Goal: Information Seeking & Learning: Check status

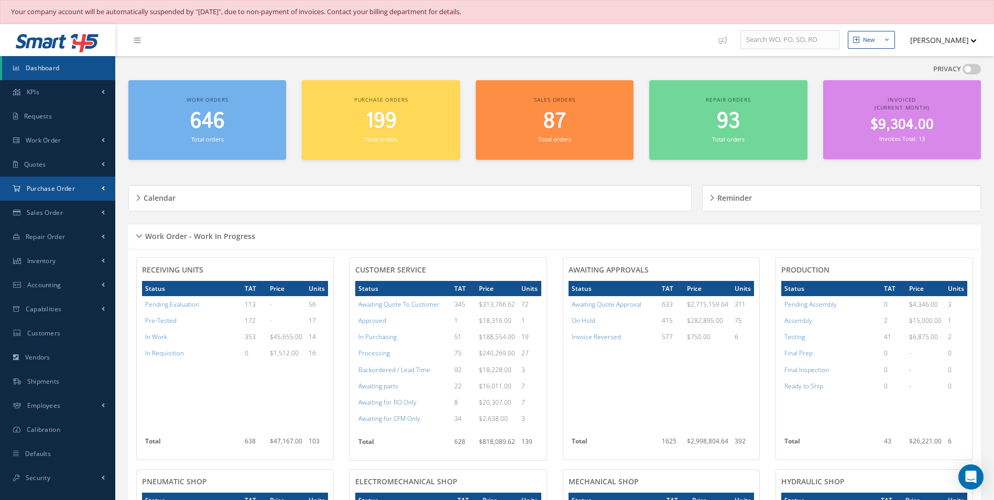
click at [103, 188] on span at bounding box center [103, 188] width 3 height 9
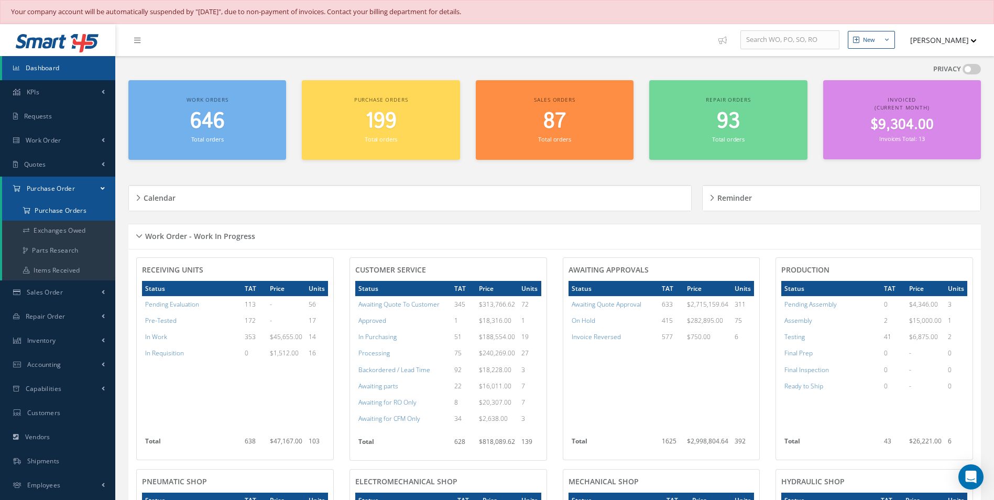
click at [79, 207] on a=1&status_id=2&status_id=3&status_id=5&collapsedFilters"] "Purchase Orders" at bounding box center [58, 211] width 113 height 20
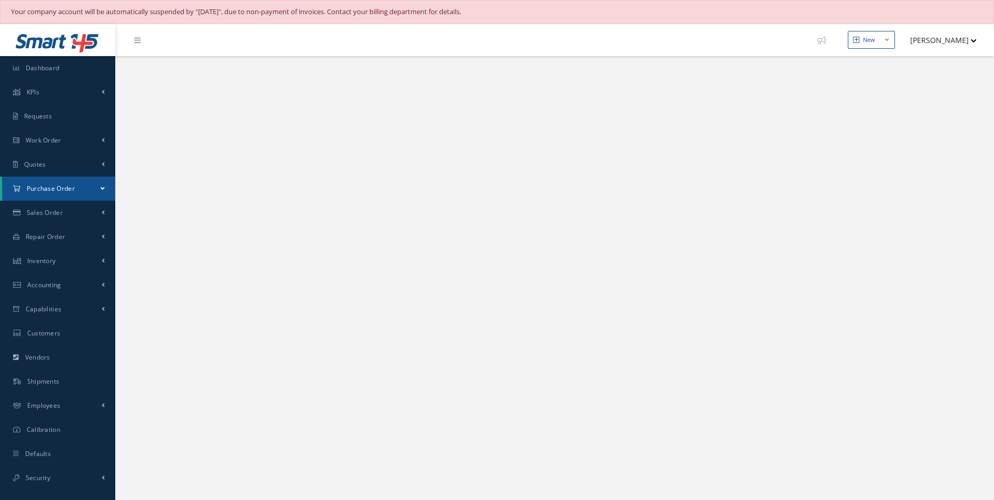
select select "25"
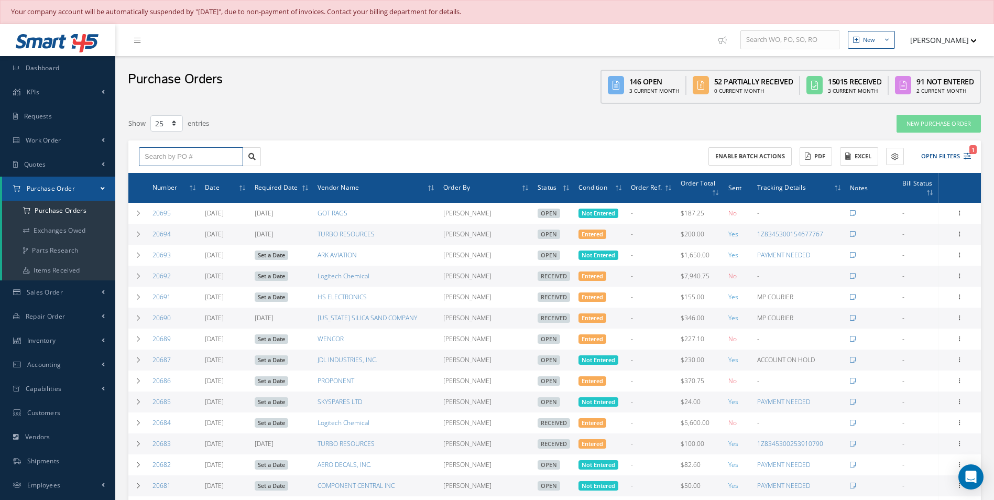
click at [192, 156] on input "text" at bounding box center [191, 156] width 104 height 19
type input "2"
type input "20"
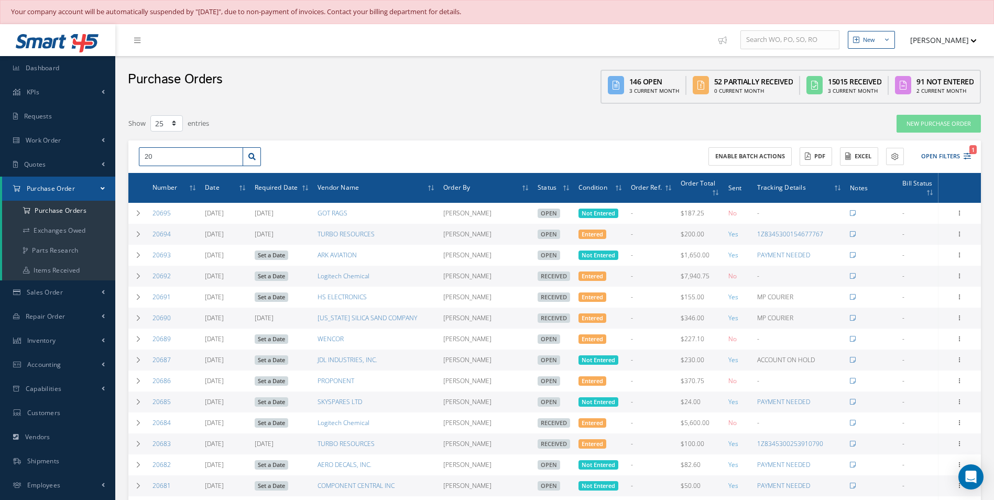
type input "205"
type input "2056"
type input "20569"
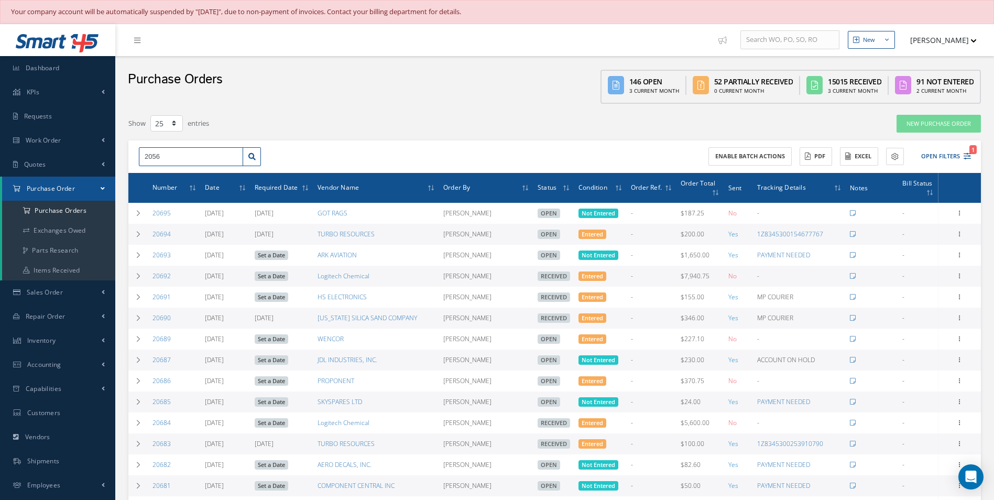
type input "20569"
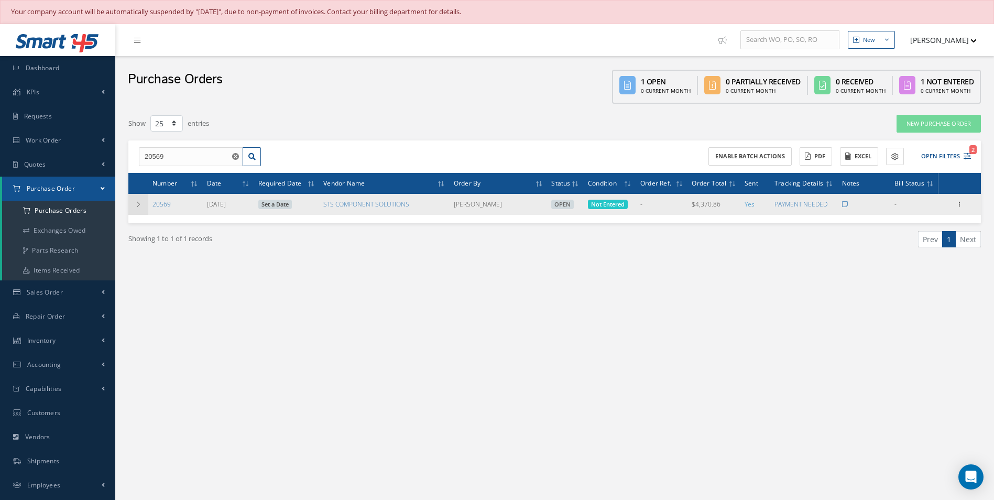
click at [133, 204] on td at bounding box center [138, 204] width 20 height 21
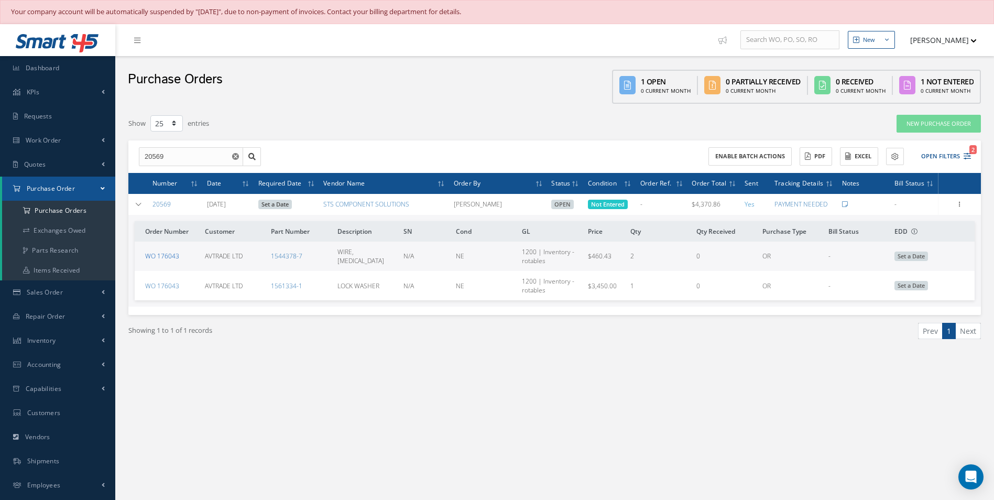
click at [173, 258] on link "WO 176043" at bounding box center [162, 256] width 34 height 9
drag, startPoint x: 183, startPoint y: 259, endPoint x: 157, endPoint y: 264, distance: 27.2
click at [157, 264] on td "WO 176043" at bounding box center [168, 256] width 66 height 29
copy link "176043"
click at [944, 152] on button "Open Filters 2" at bounding box center [941, 156] width 59 height 17
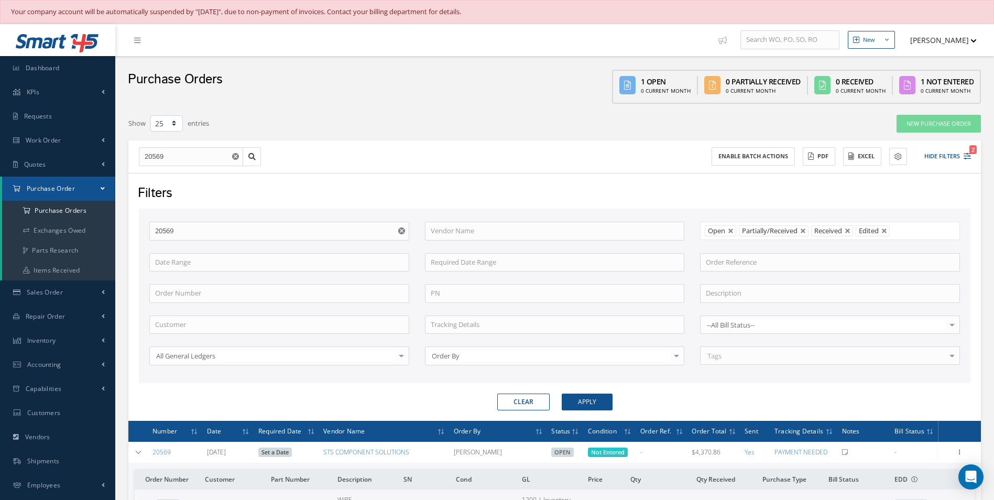
click at [399, 230] on use "Reset" at bounding box center [401, 231] width 7 height 7
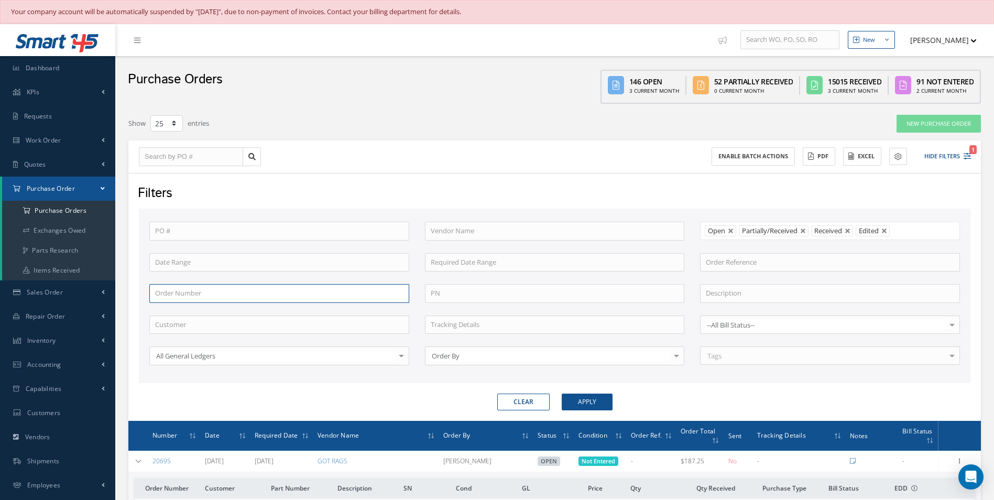
click at [234, 291] on input "text" at bounding box center [279, 293] width 260 height 19
paste input "176043"
type input "176043"
click at [598, 399] on button "Apply" at bounding box center [587, 402] width 51 height 17
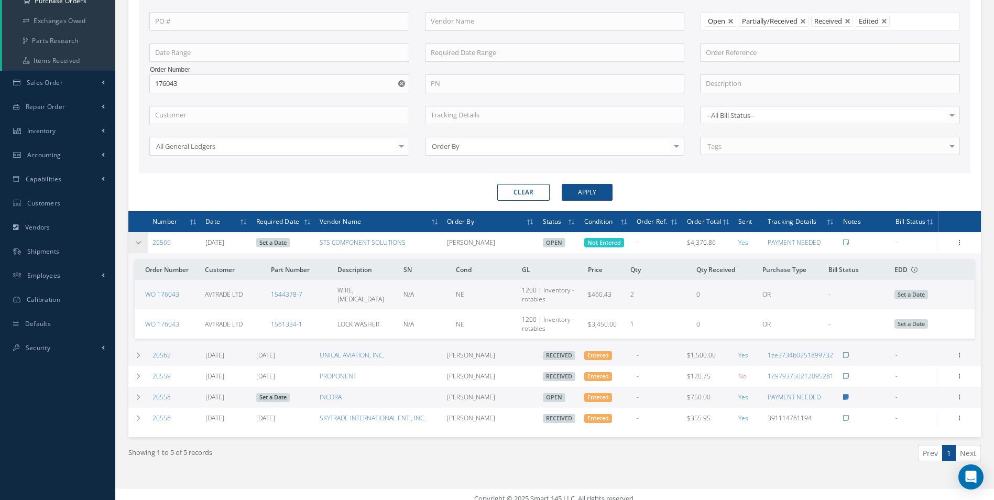
click at [136, 246] on td at bounding box center [138, 242] width 20 height 21
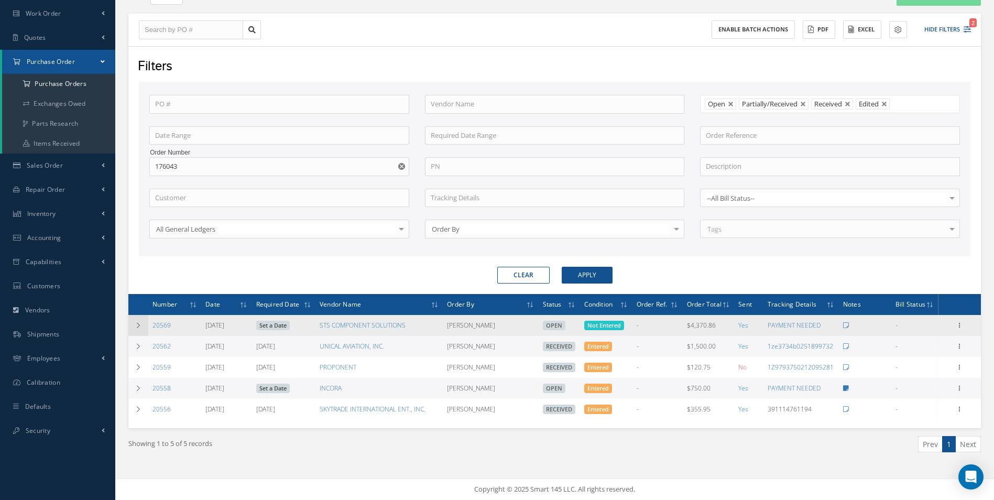
scroll to position [127, 0]
click at [128, 326] on div "Show 10 25 50 100 entries New Purchase Order 20569 Enable batch actions ACTIONS…" at bounding box center [555, 233] width 869 height 492
click at [132, 325] on td at bounding box center [138, 325] width 20 height 21
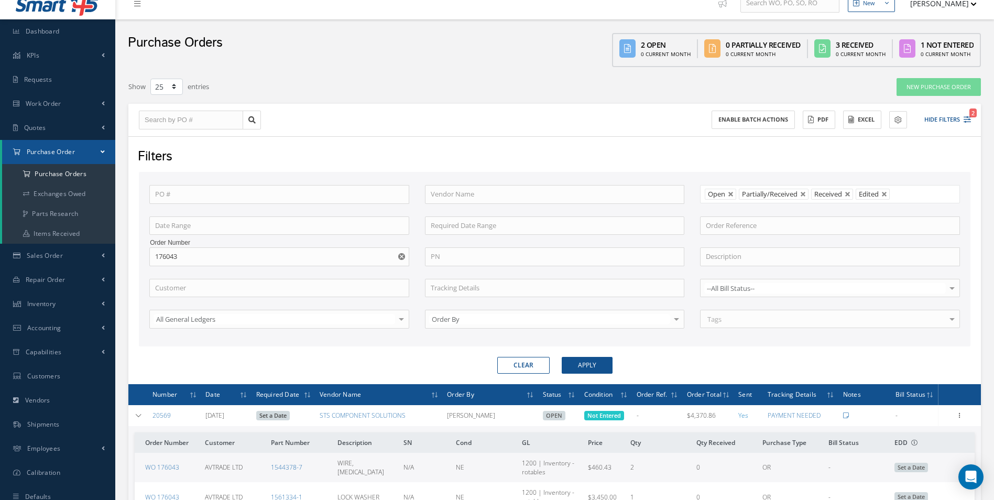
scroll to position [0, 0]
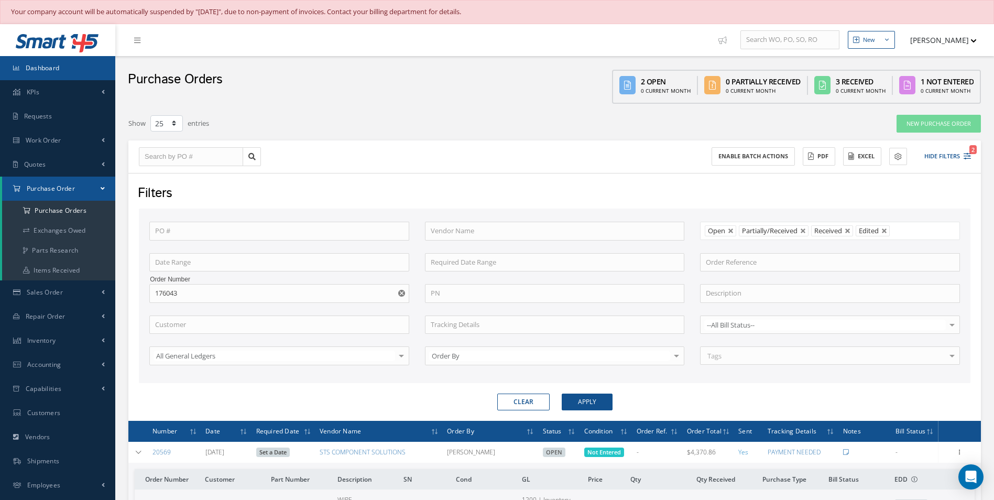
click at [42, 72] on link "Dashboard" at bounding box center [57, 68] width 115 height 24
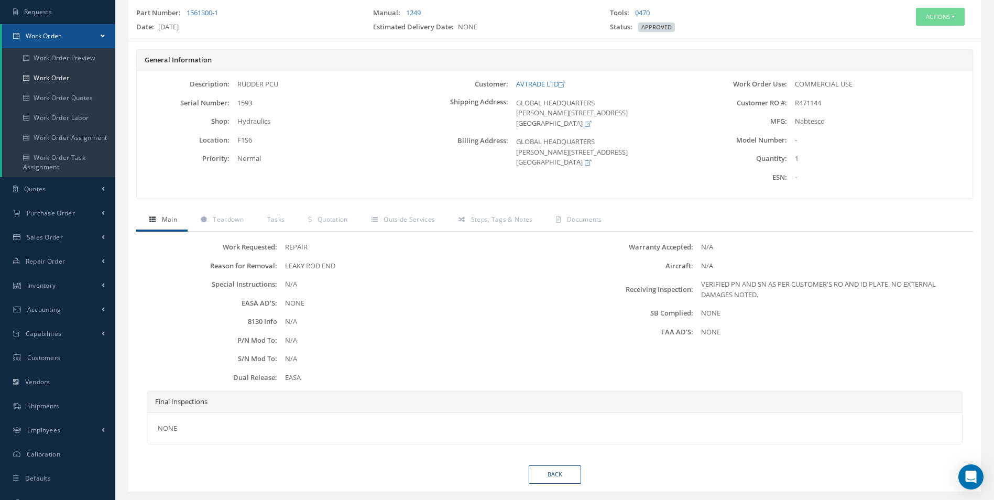
scroll to position [105, 0]
drag, startPoint x: 339, startPoint y: 222, endPoint x: 340, endPoint y: 235, distance: 13.7
click at [339, 222] on span "Quotation" at bounding box center [333, 218] width 30 height 9
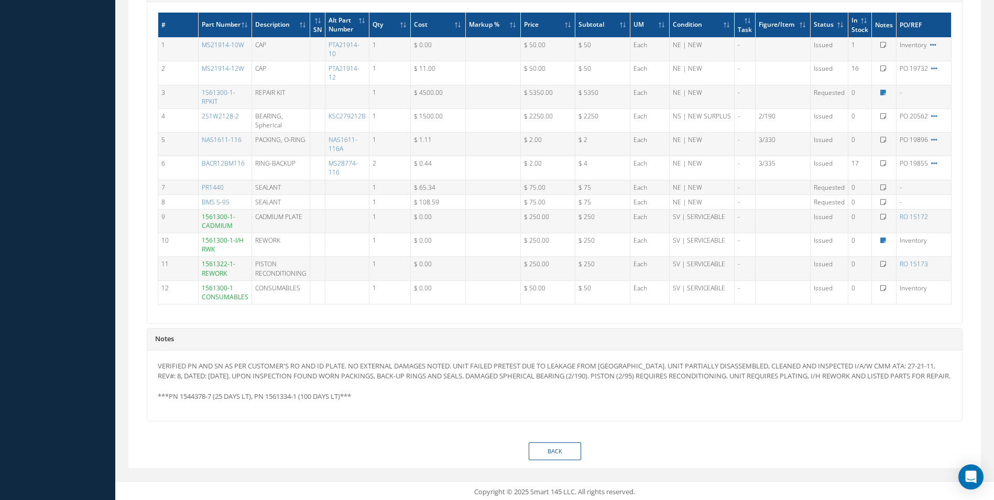
scroll to position [734, 0]
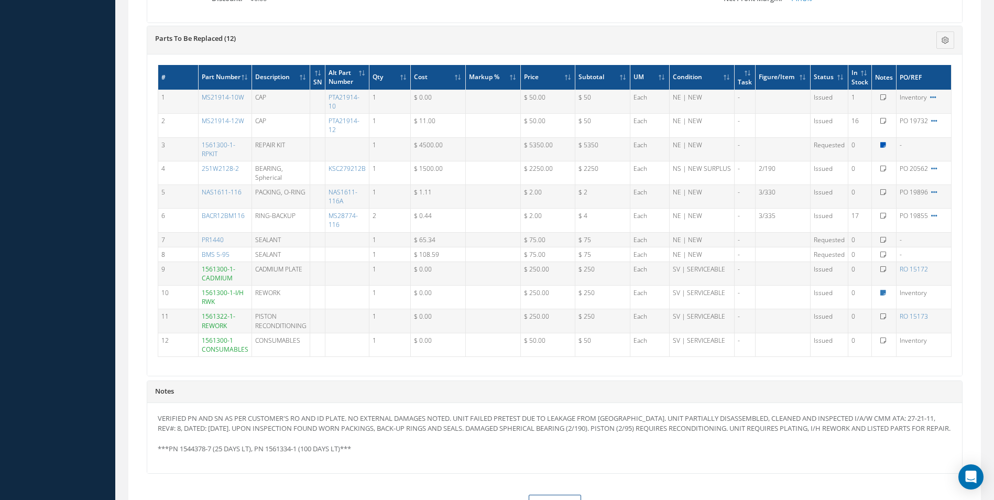
click at [883, 148] on icon at bounding box center [884, 145] width 6 height 6
type textarea "PN 1544378-7 (25 DAYS LT), PN 1561334-1 (100 DAYS LT)"
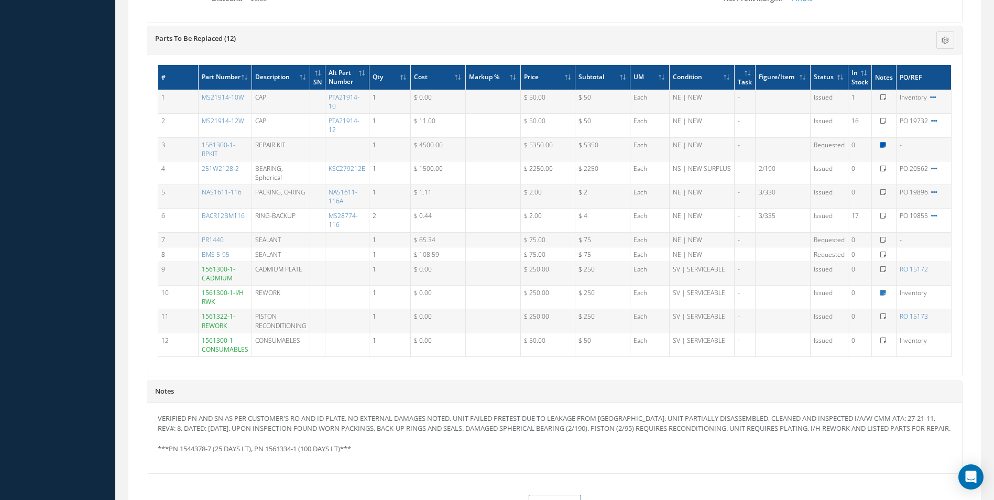
type textarea "PN 1544378-7 (25 DAYS LT), PN 1561334-1 (100 DAYS LT)"
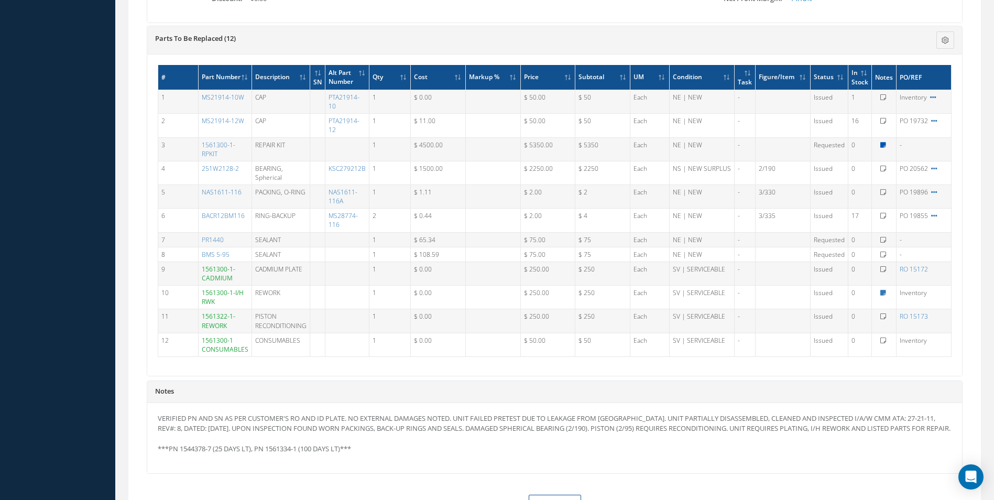
type textarea "PN 1544378-7 (25 DAYS LT), PN 1561334-1 (100 DAYS LT)"
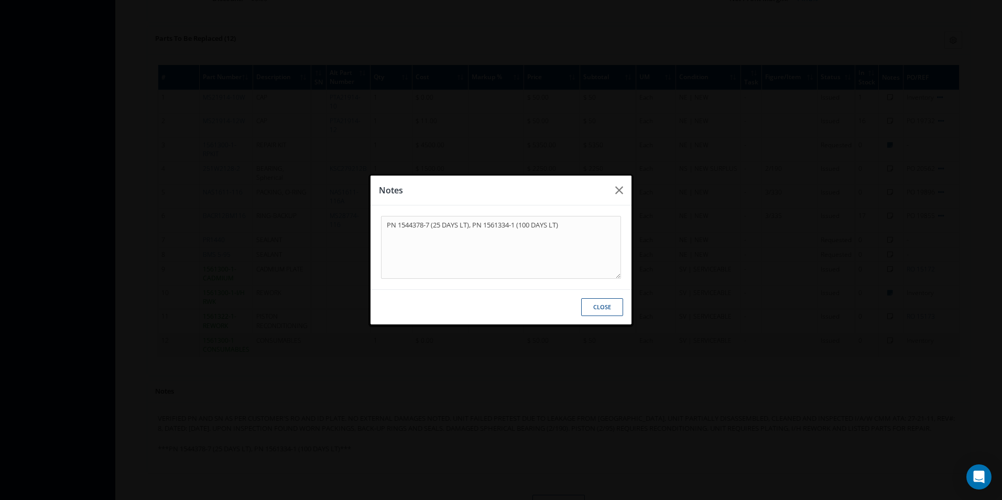
click at [605, 315] on button "Close" at bounding box center [602, 307] width 42 height 18
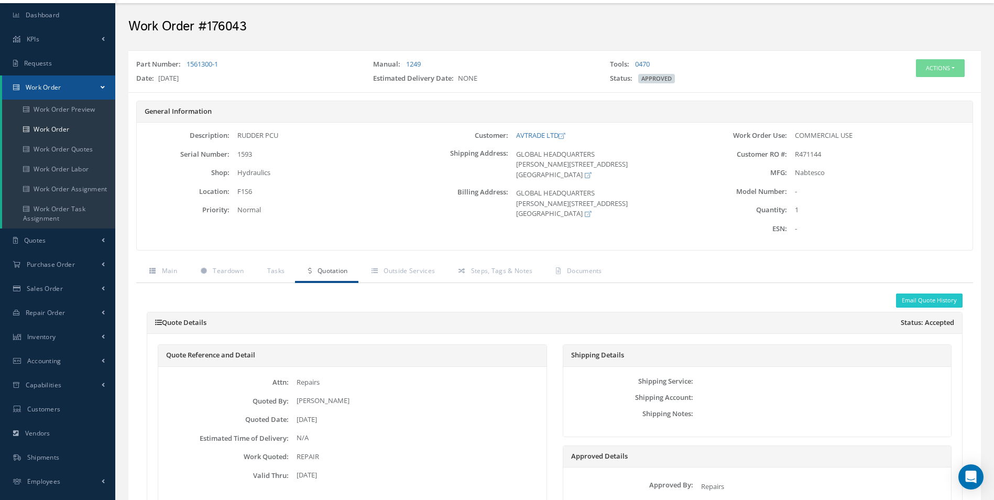
scroll to position [52, 0]
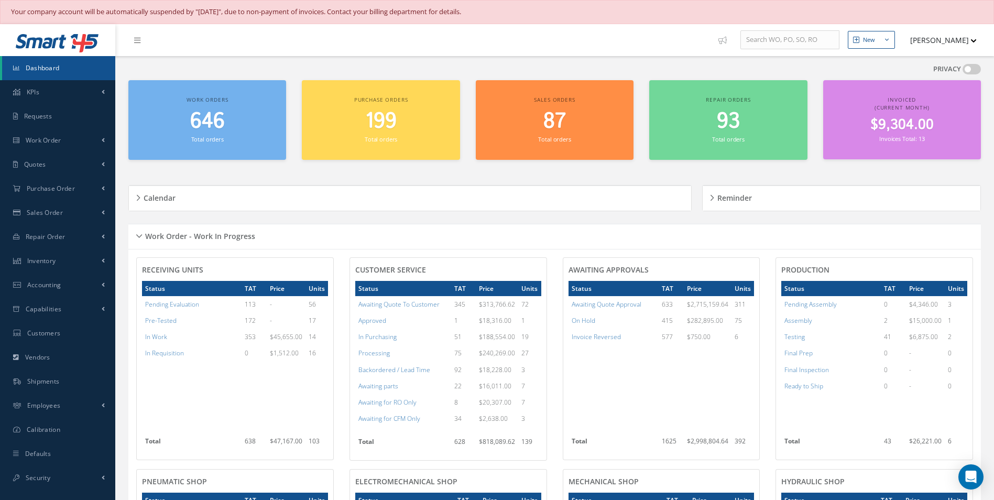
drag, startPoint x: 357, startPoint y: 320, endPoint x: 532, endPoint y: 416, distance: 199.2
click at [532, 416] on tbody "Awaiting Quote To Customer 345 $313,766.62 72 Approved 1 $18,316.00 1 In Purcha…" at bounding box center [448, 365] width 186 height 138
